Goal: Submit feedback/report problem: Contribute content

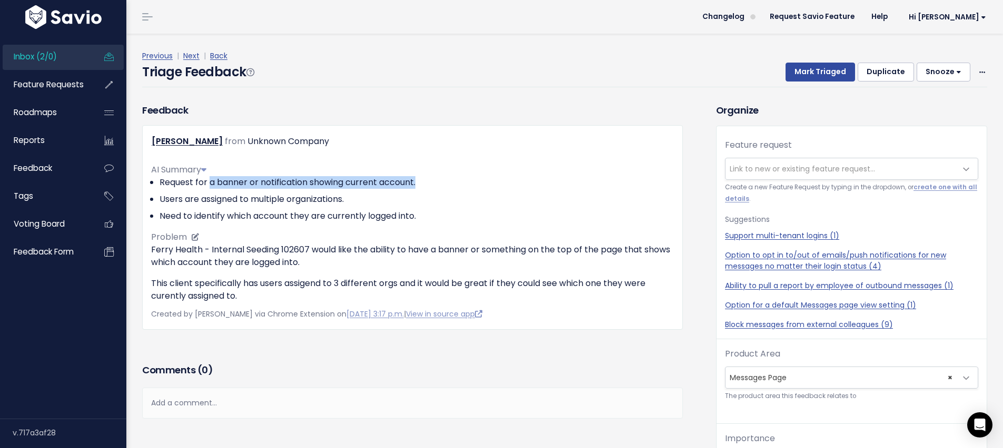
drag, startPoint x: 210, startPoint y: 182, endPoint x: 419, endPoint y: 182, distance: 208.9
click at [419, 182] on li "Request for a banner or notification showing current account." at bounding box center [416, 182] width 514 height 13
copy li "a banner or notification showing current account."
click at [750, 171] on span "Link to new or existing feature request..." at bounding box center [801, 169] width 145 height 11
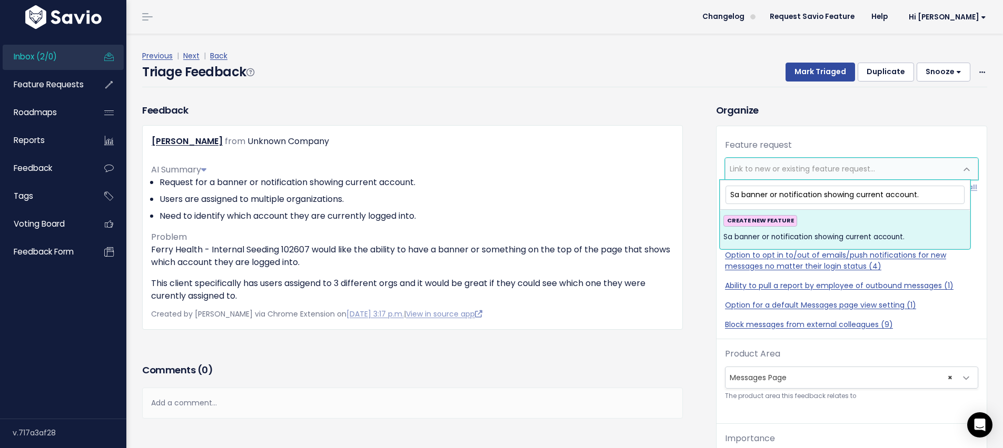
click at [736, 194] on input "Sa banner or notification showing current account." at bounding box center [844, 195] width 239 height 18
drag, startPoint x: 750, startPoint y: 196, endPoint x: 722, endPoint y: 195, distance: 28.4
click at [722, 195] on span "Show a banner or notification showing current account. CREATE NEW FEATURE Show …" at bounding box center [844, 214] width 251 height 69
drag, startPoint x: 805, startPoint y: 197, endPoint x: 881, endPoint y: 198, distance: 76.3
click at [881, 198] on input "Display a banner or notification showing current account." at bounding box center [844, 195] width 239 height 18
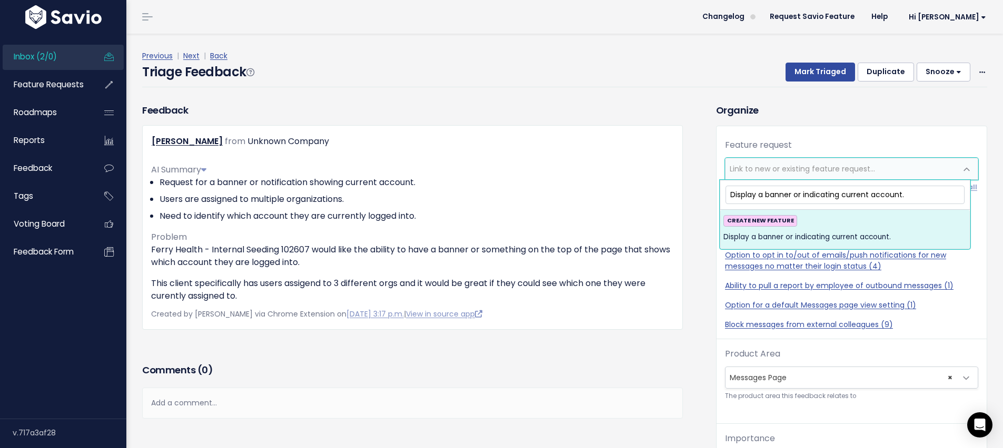
drag, startPoint x: 939, startPoint y: 204, endPoint x: 871, endPoint y: 196, distance: 68.8
click at [871, 196] on input "Display a banner or indicating current account." at bounding box center [844, 195] width 239 height 18
type input "Display a banner or indicating current org (for multi-tenant)"
click at [902, 223] on div "CREATE NEW FEATURE Display a banner or indicating current org (for multi-tenant)" at bounding box center [844, 229] width 243 height 28
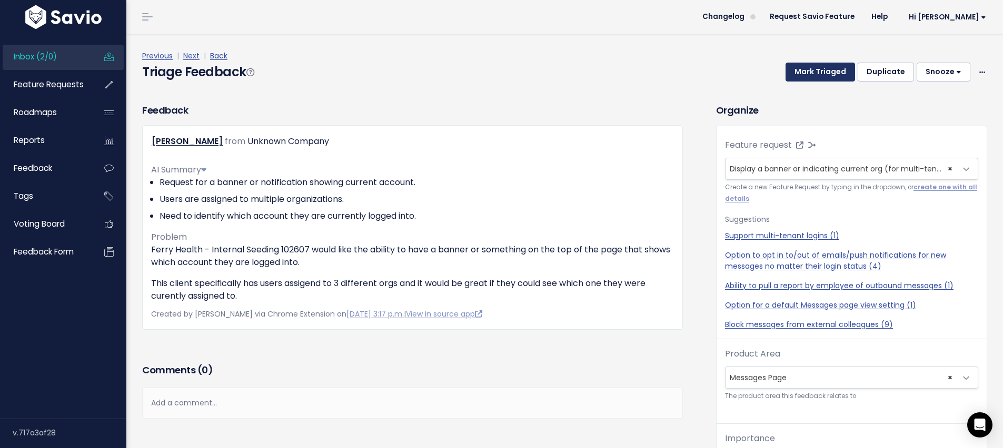
click at [810, 68] on button "Mark Triaged" at bounding box center [819, 72] width 69 height 19
